Goal: Task Accomplishment & Management: Manage account settings

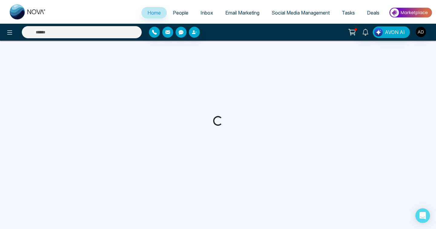
click at [174, 9] on link "People" at bounding box center [181, 13] width 28 height 12
select select "*"
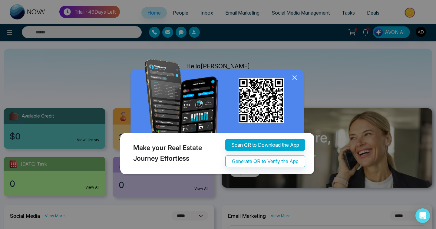
click at [295, 82] on icon at bounding box center [294, 77] width 9 height 9
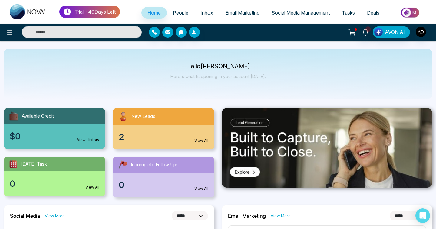
click at [173, 11] on span "People" at bounding box center [180, 13] width 15 height 6
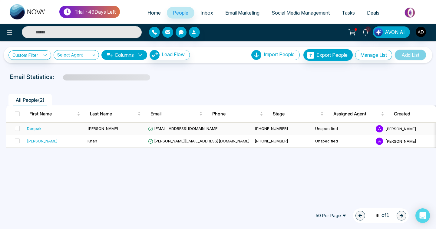
click at [197, 125] on td "deepak@mmnovatech.com" at bounding box center [199, 128] width 107 height 12
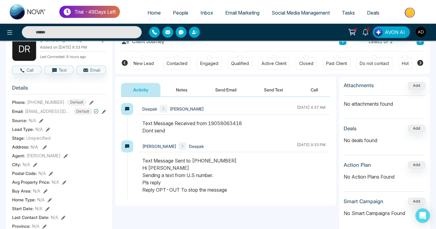
scroll to position [39, 0]
click at [341, 34] on img "button" at bounding box center [421, 32] width 10 height 10
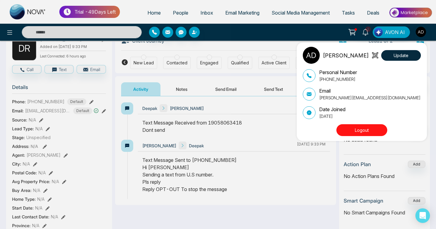
click at [341, 127] on button "Logout" at bounding box center [362, 130] width 51 height 12
